Goal: Information Seeking & Learning: Learn about a topic

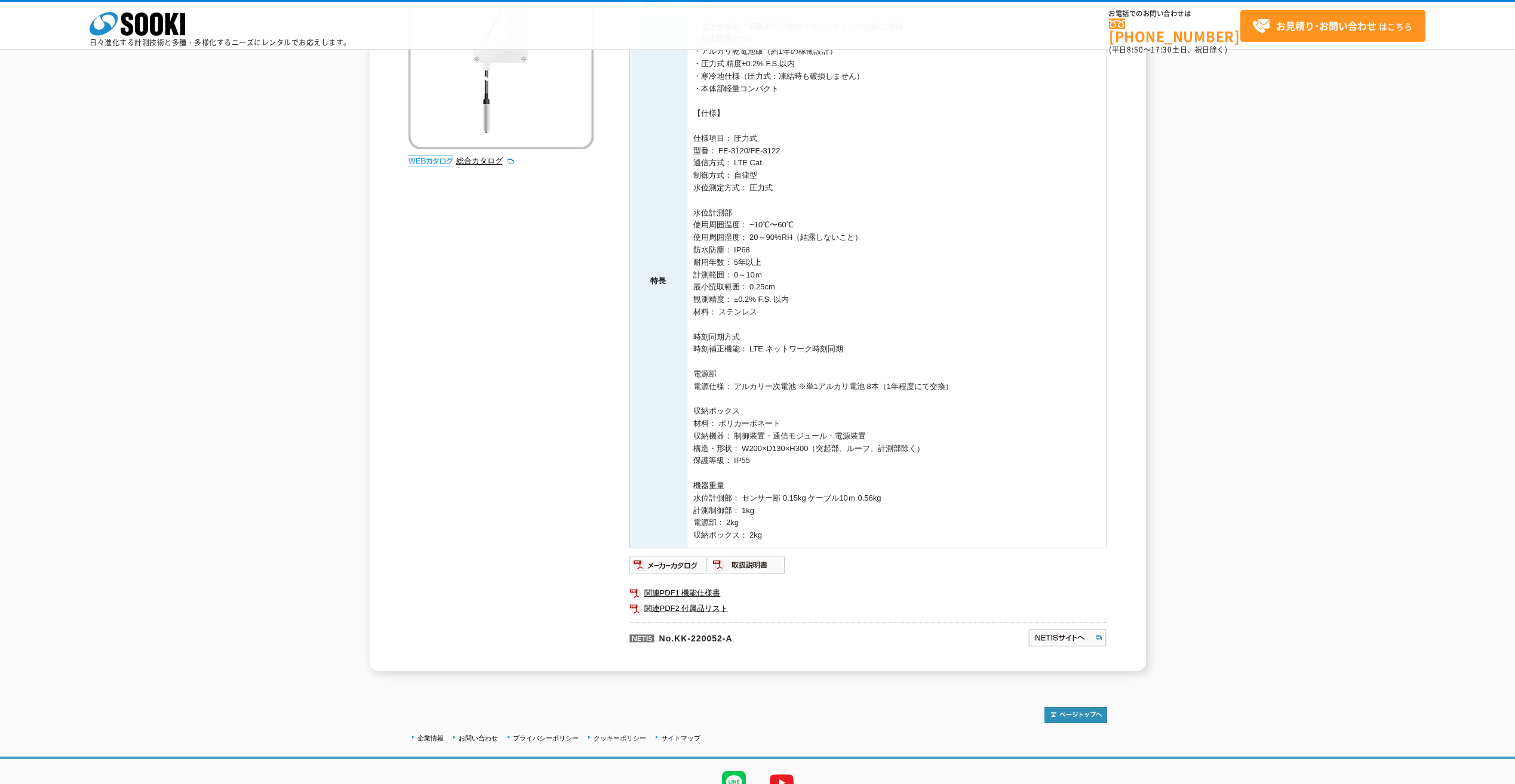
scroll to position [272, 0]
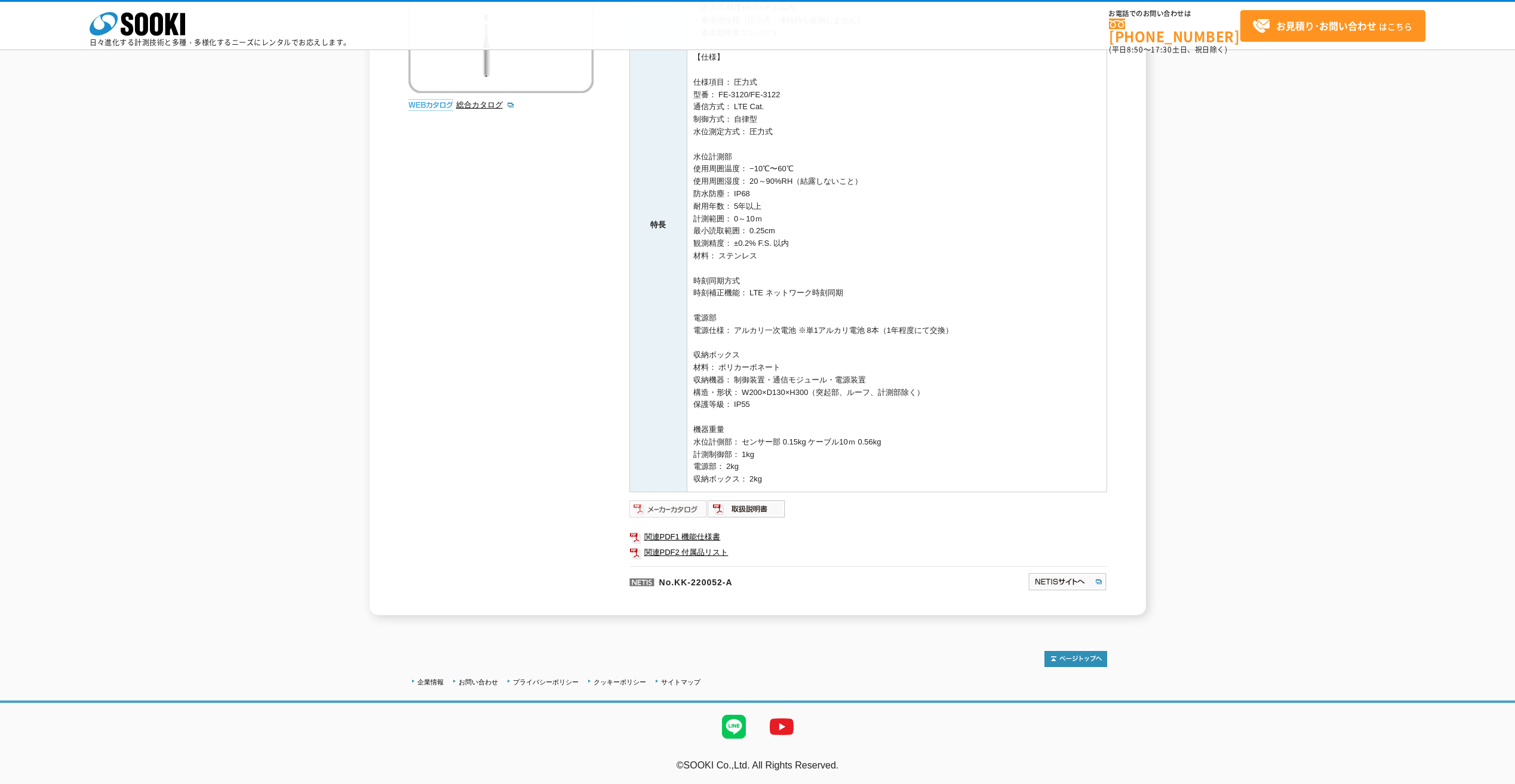
click at [672, 508] on img at bounding box center [668, 509] width 78 height 19
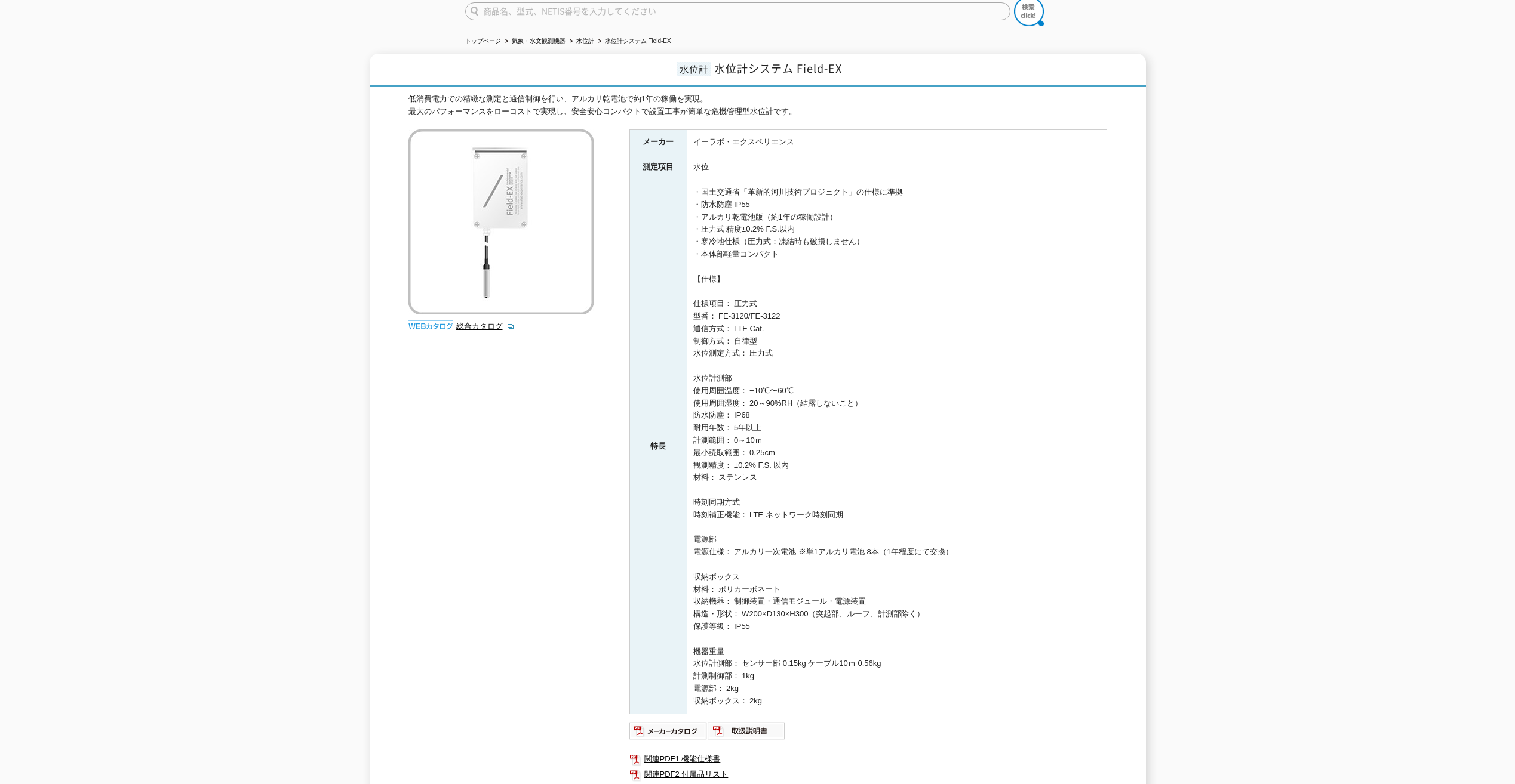
scroll to position [0, 0]
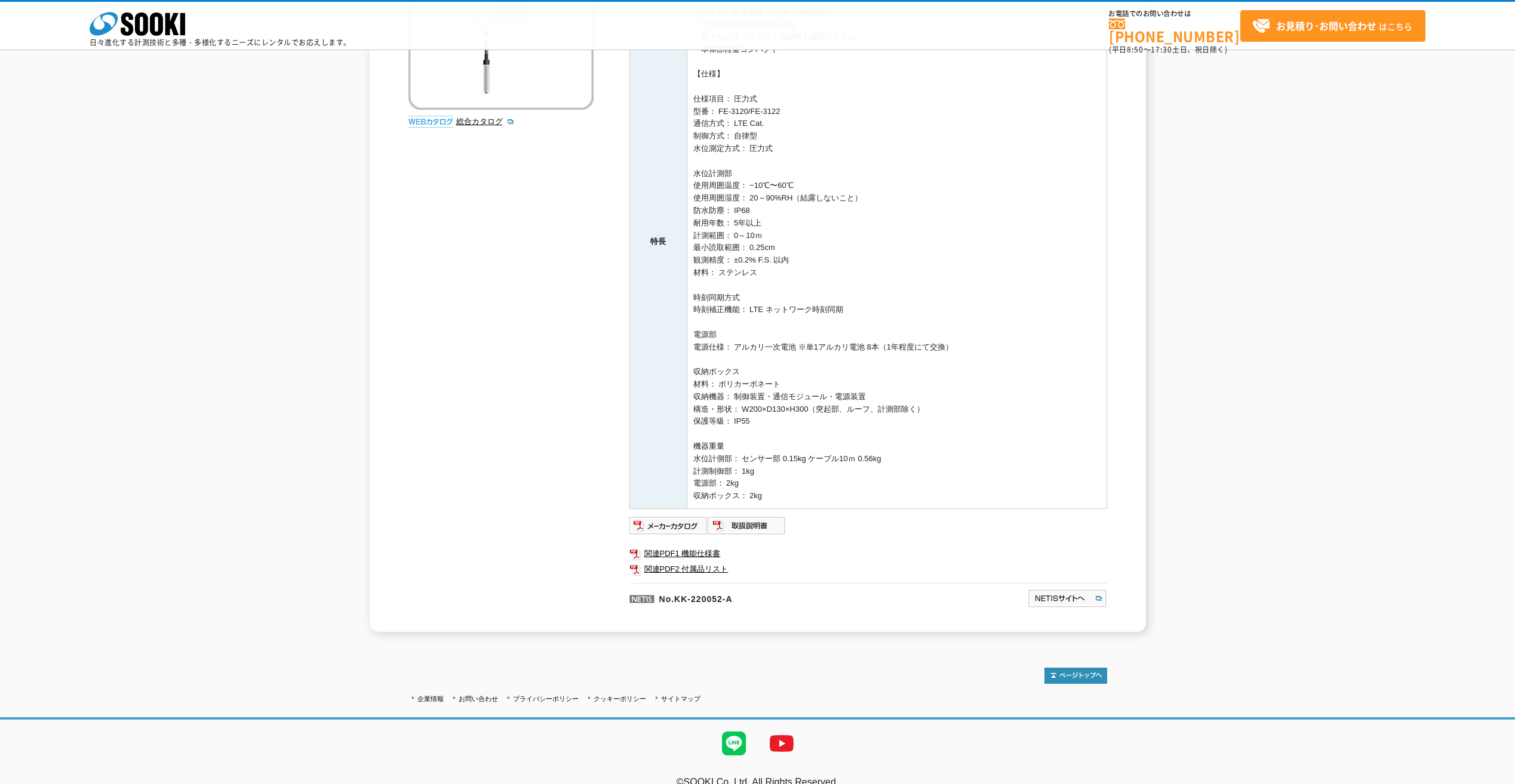
scroll to position [272, 0]
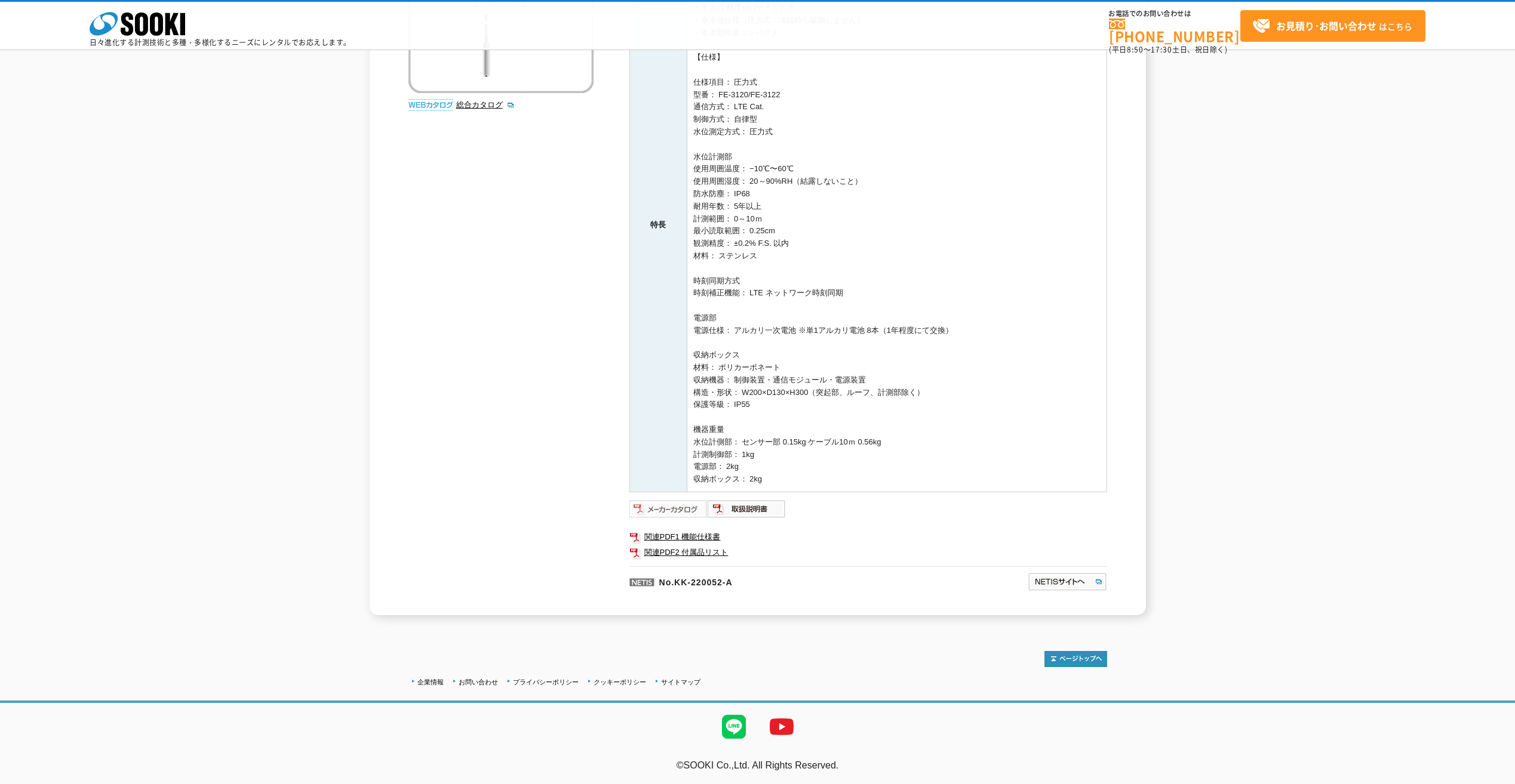
click at [667, 509] on img at bounding box center [668, 509] width 78 height 19
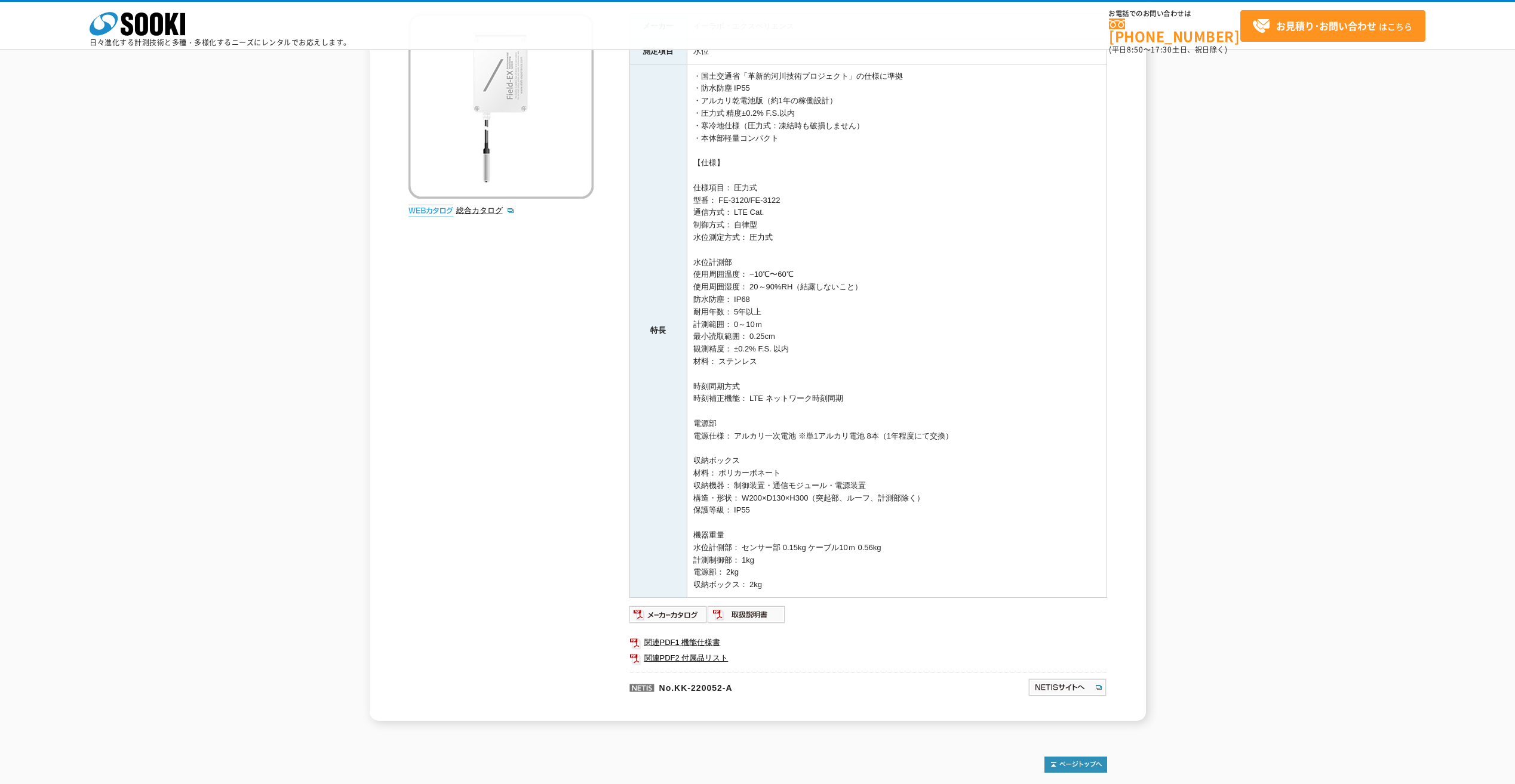
scroll to position [0, 0]
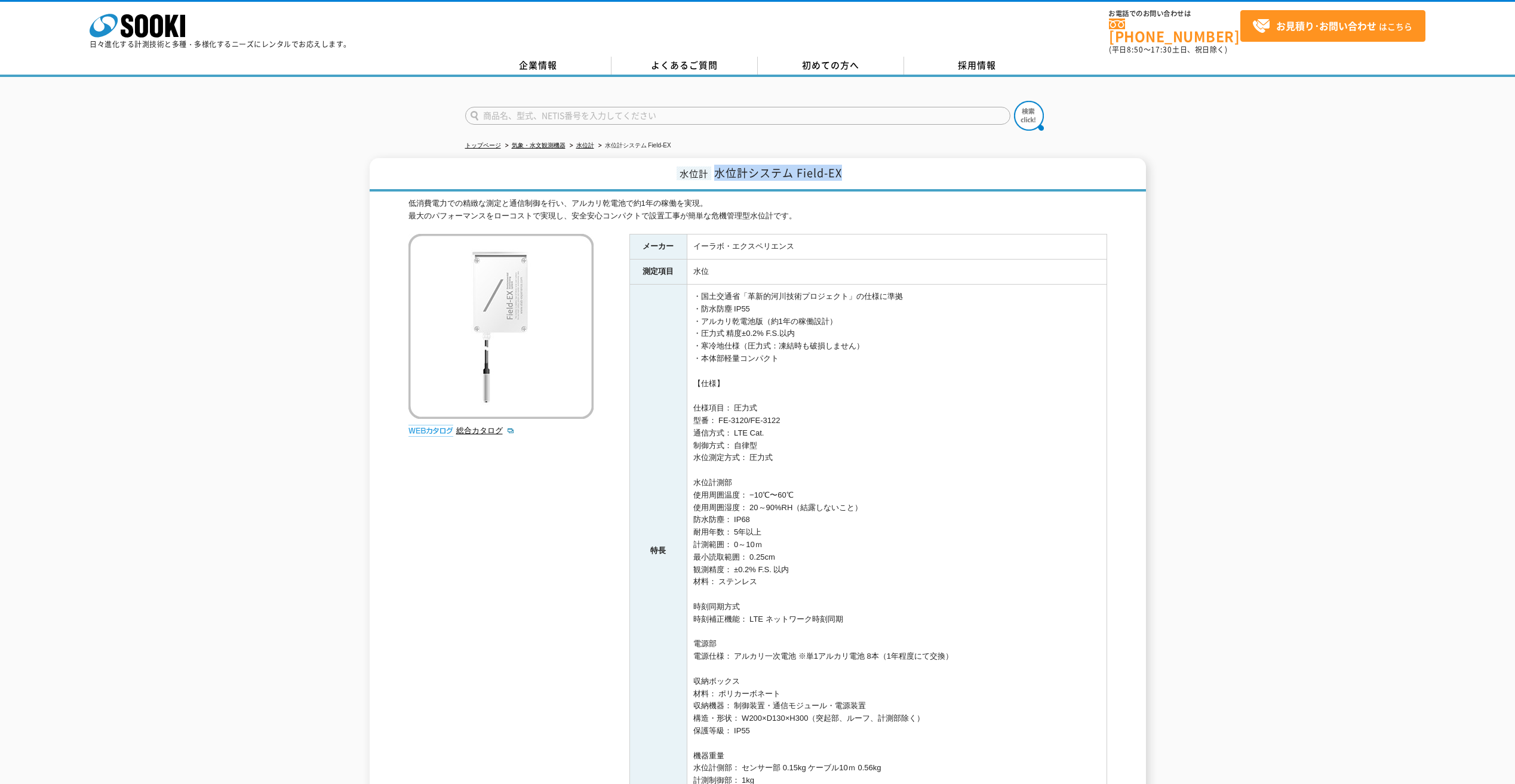
drag, startPoint x: 720, startPoint y: 165, endPoint x: 858, endPoint y: 167, distance: 138.0
click at [858, 167] on h1 "水位計 水位計システム Field-EX" at bounding box center [757, 174] width 776 height 33
click at [562, 108] on input "text" at bounding box center [738, 115] width 545 height 18
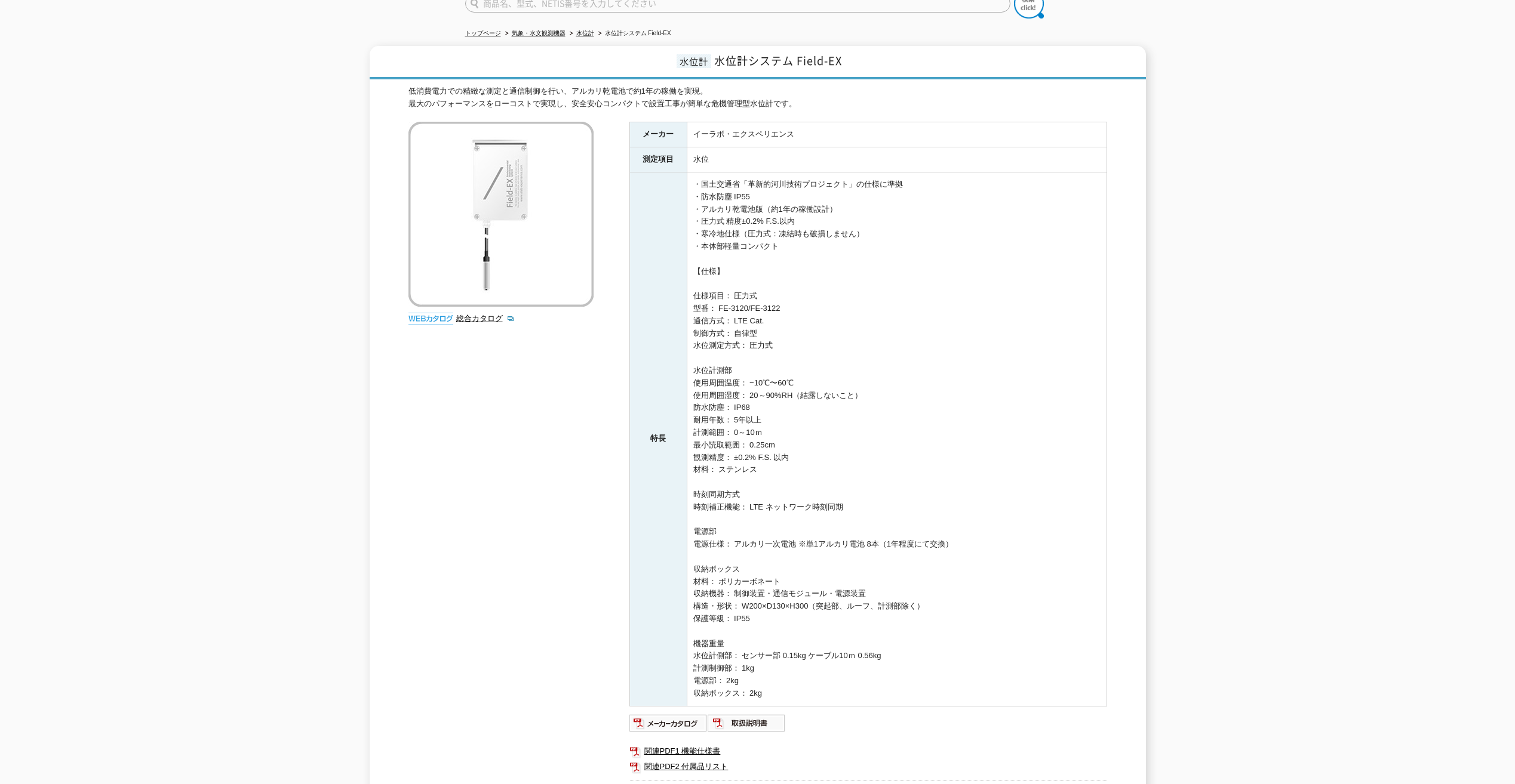
scroll to position [272, 0]
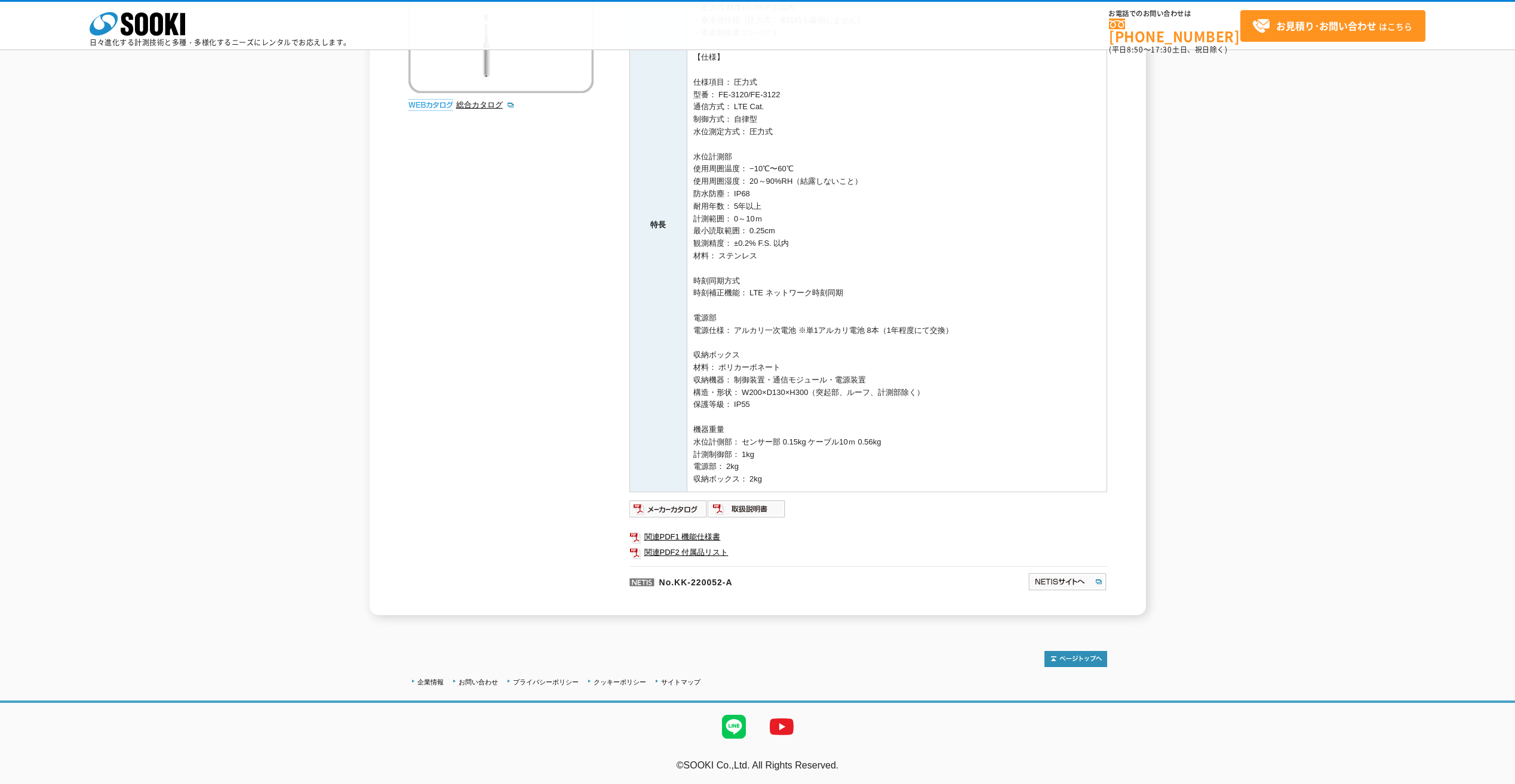
type input "商品名、型式、NETIS番号を入力してください"
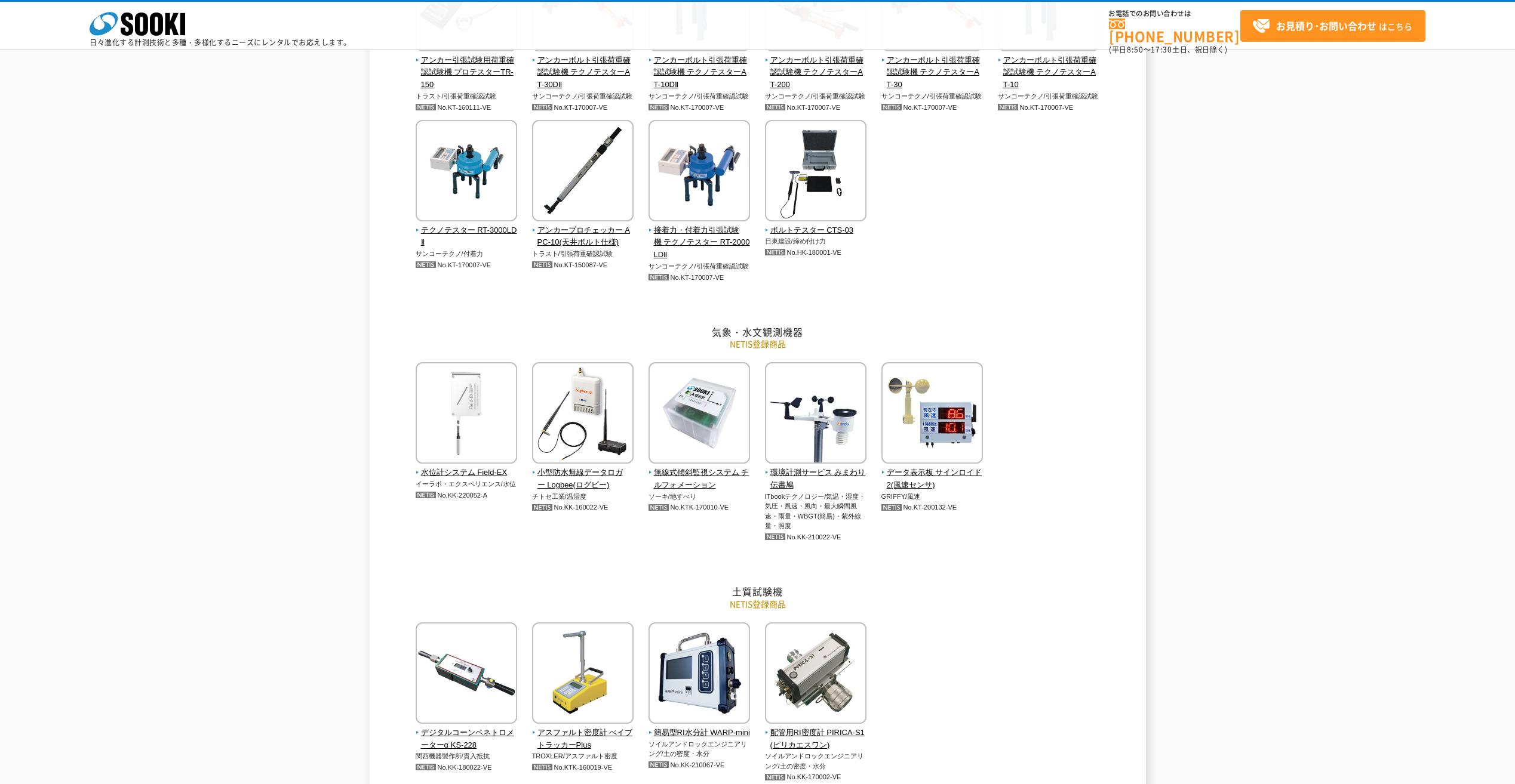
scroll to position [1313, 0]
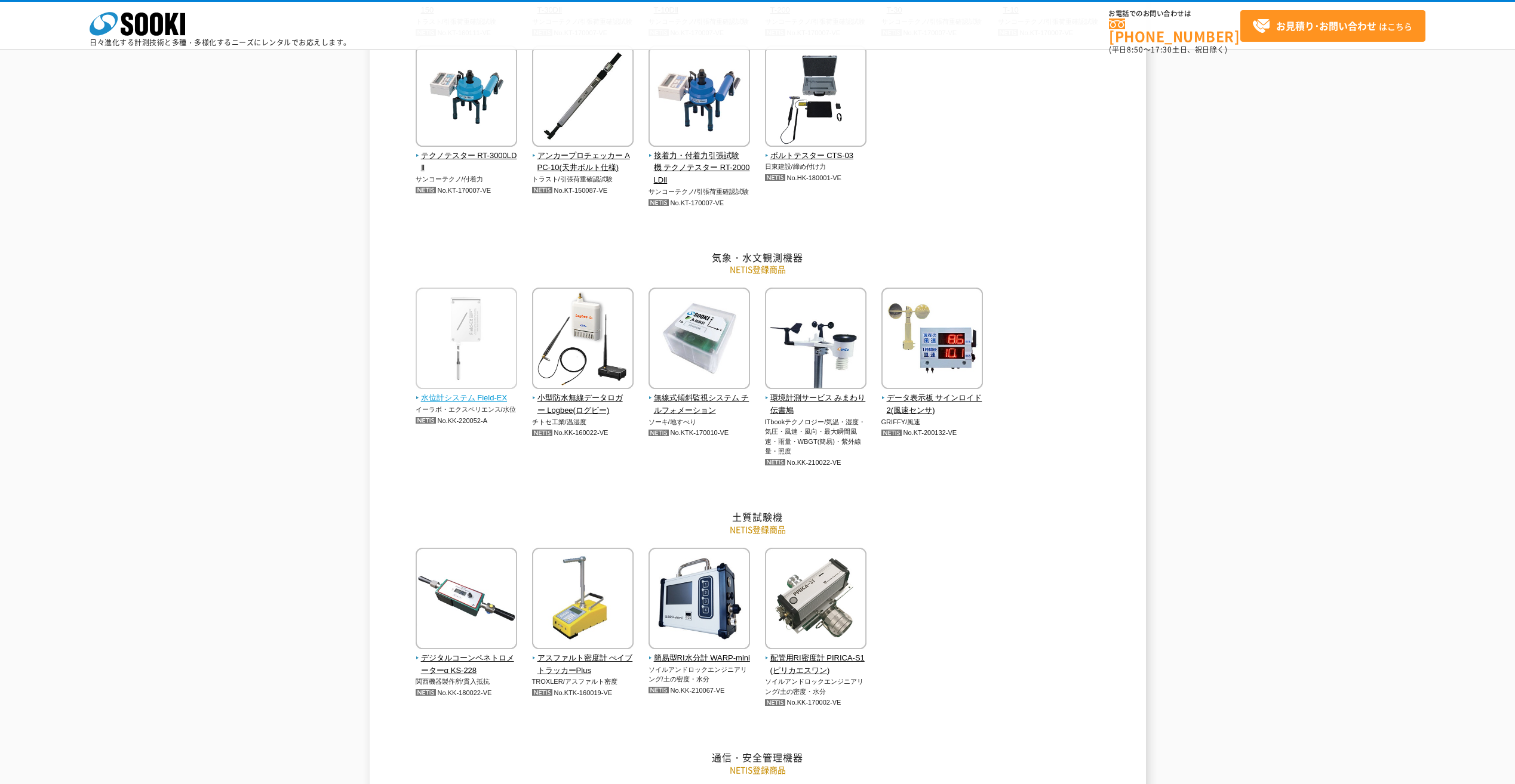
click at [469, 400] on span "水位計システム Field-EX" at bounding box center [466, 399] width 102 height 12
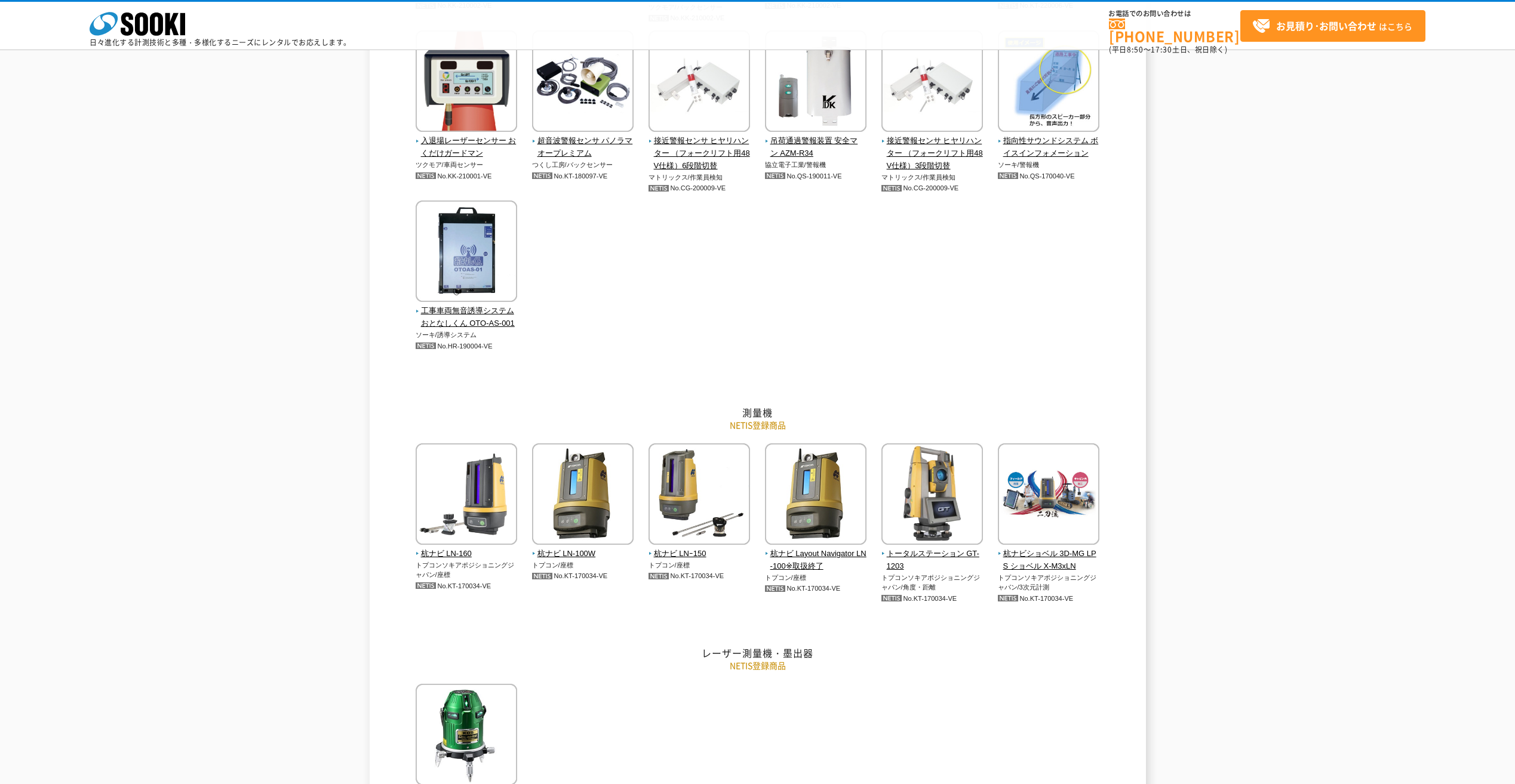
scroll to position [2506, 0]
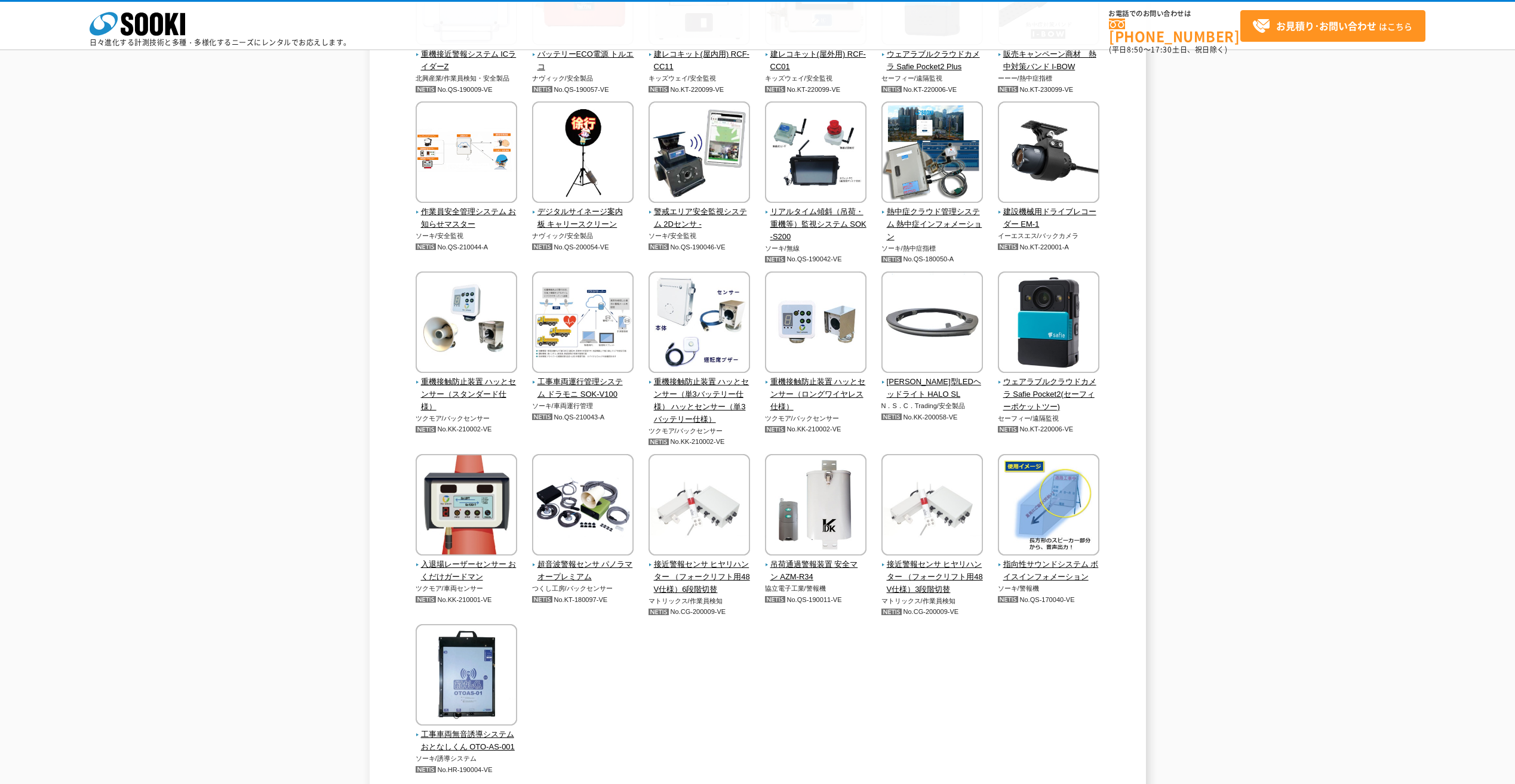
drag, startPoint x: 361, startPoint y: 403, endPoint x: 358, endPoint y: 390, distance: 13.3
